Goal: Find specific page/section: Find specific page/section

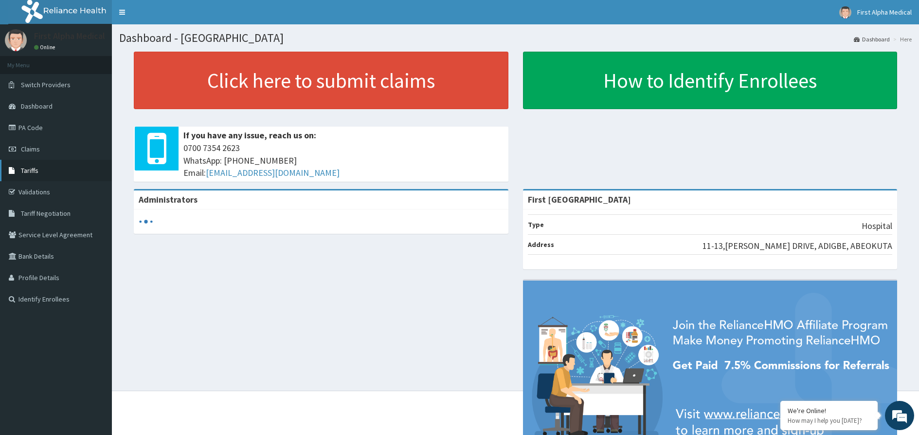
click at [29, 171] on span "Tariffs" at bounding box center [30, 170] width 18 height 9
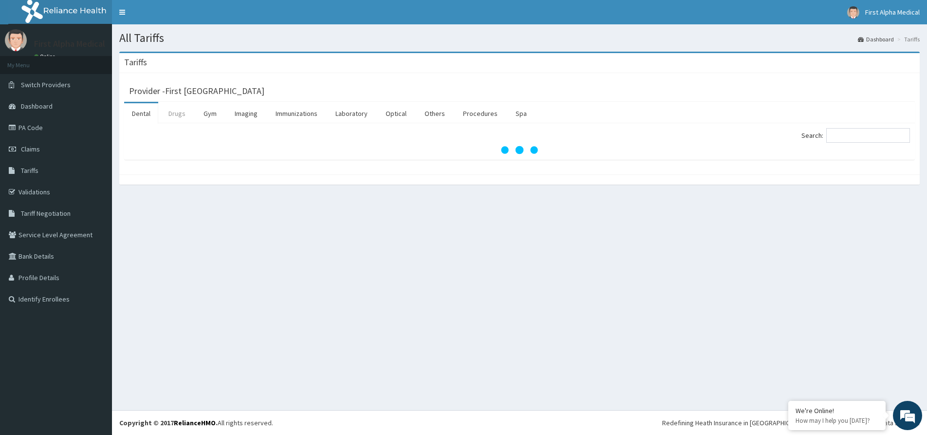
click at [177, 115] on link "Drugs" at bounding box center [177, 113] width 33 height 20
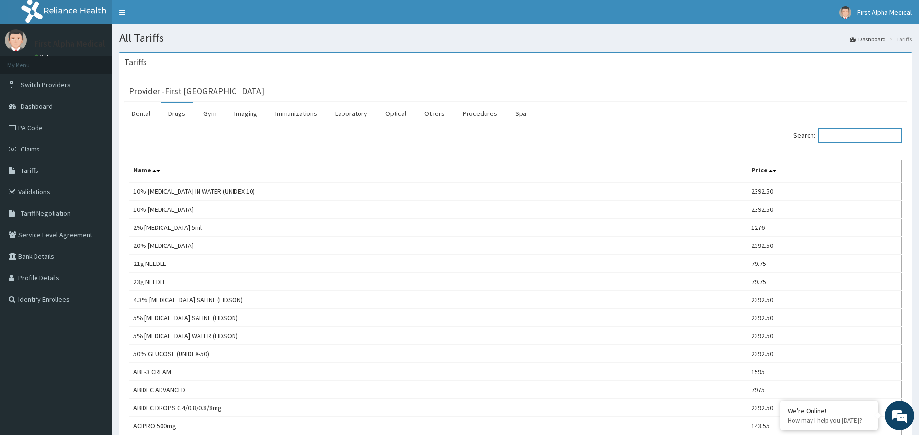
click at [843, 140] on input "Search:" at bounding box center [861, 135] width 84 height 15
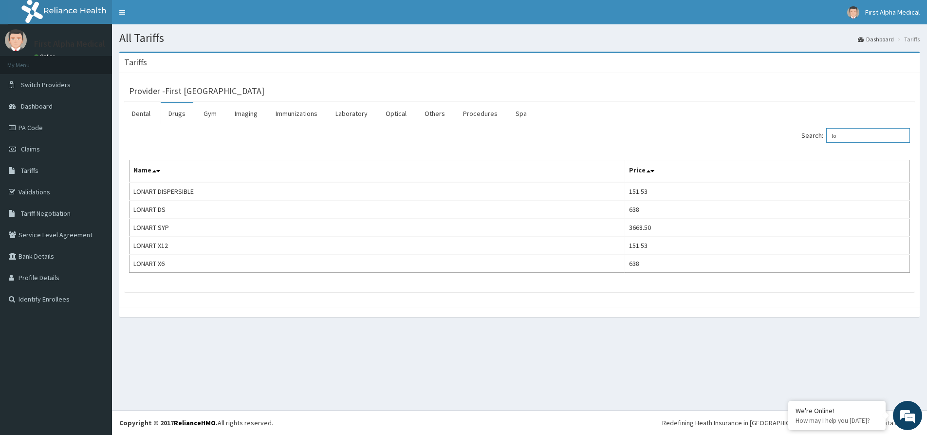
type input "l"
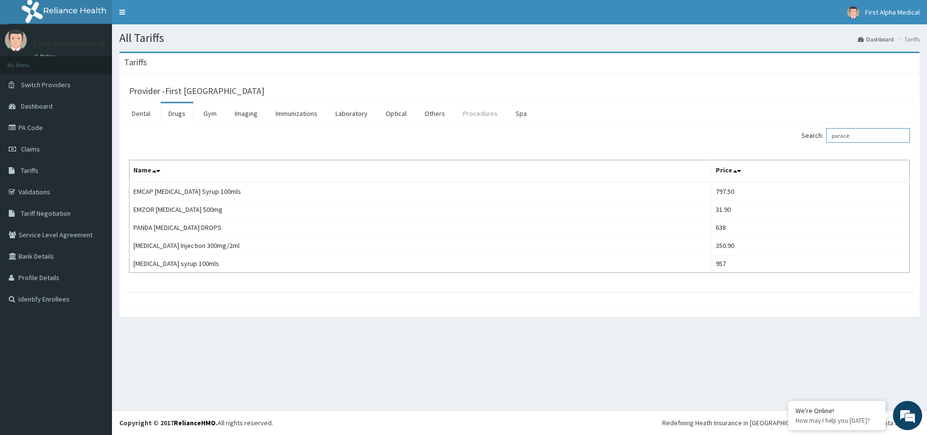
type input "parace"
click at [477, 112] on link "Procedures" at bounding box center [480, 113] width 50 height 20
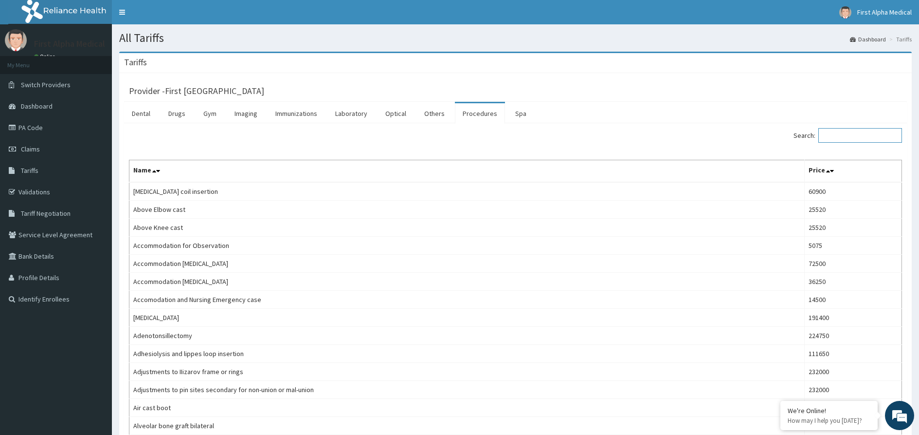
click at [854, 131] on input "Search:" at bounding box center [861, 135] width 84 height 15
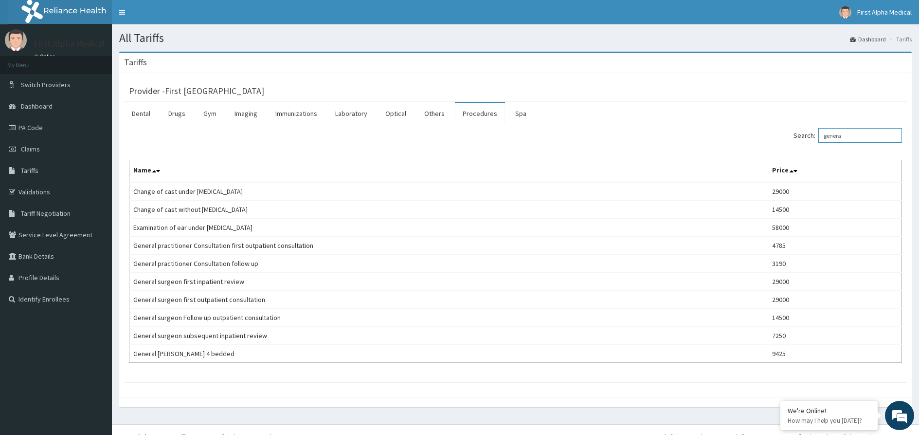
type input "genera"
